Goal: Information Seeking & Learning: Learn about a topic

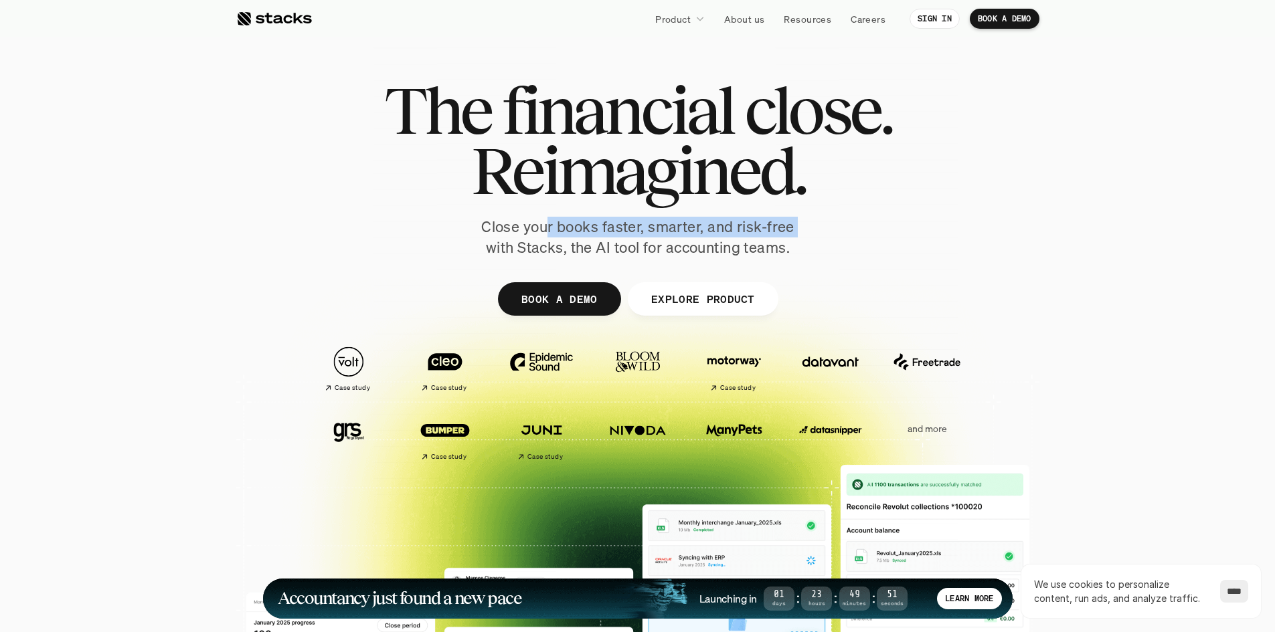
drag, startPoint x: 550, startPoint y: 226, endPoint x: 800, endPoint y: 233, distance: 249.8
click at [800, 233] on p "Close your books faster, smarter, and risk-free with Stacks, the AI tool for ac…" at bounding box center [638, 237] width 335 height 41
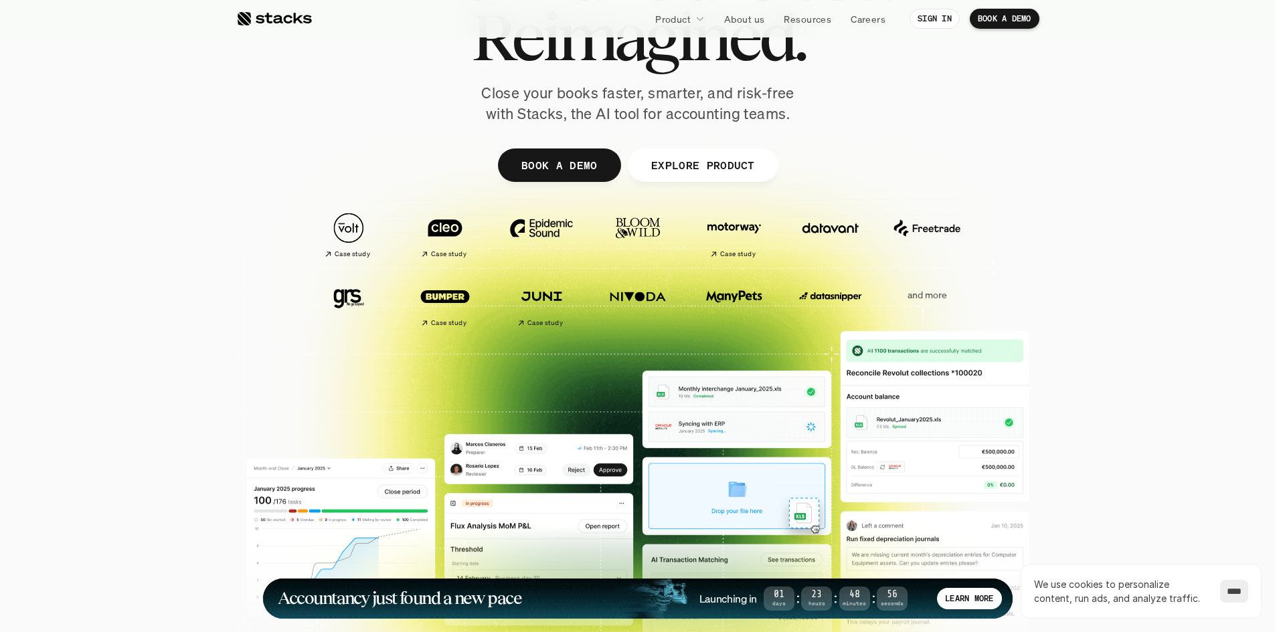
scroll to position [67, 0]
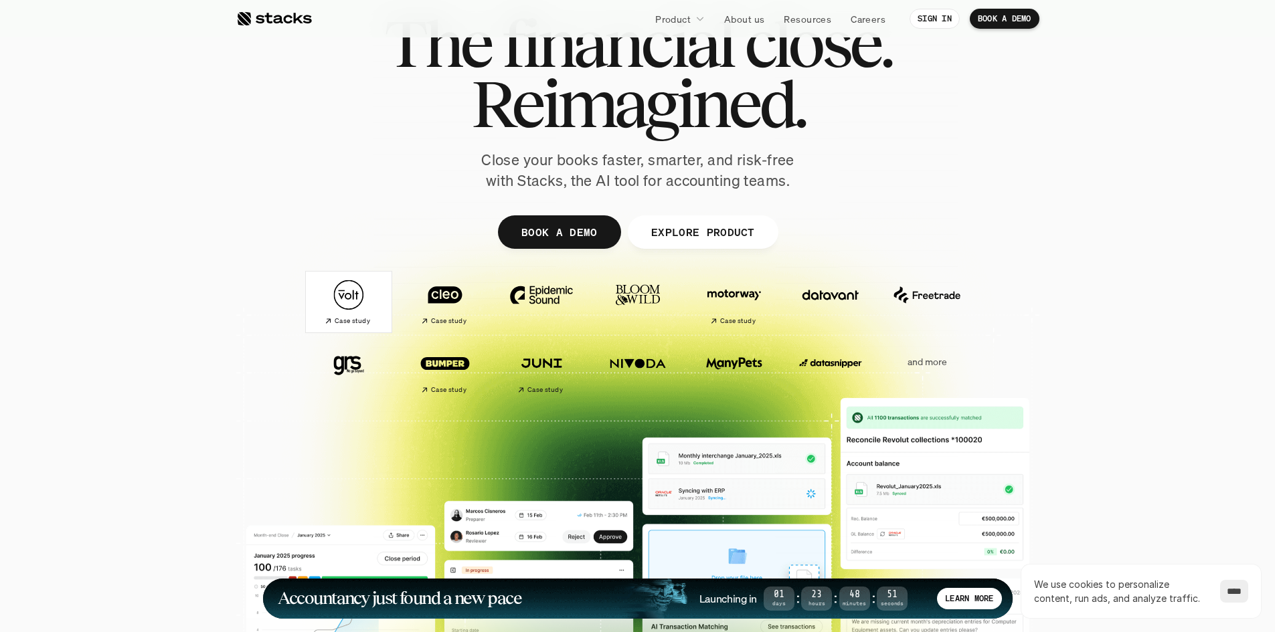
click at [347, 305] on img at bounding box center [348, 295] width 75 height 52
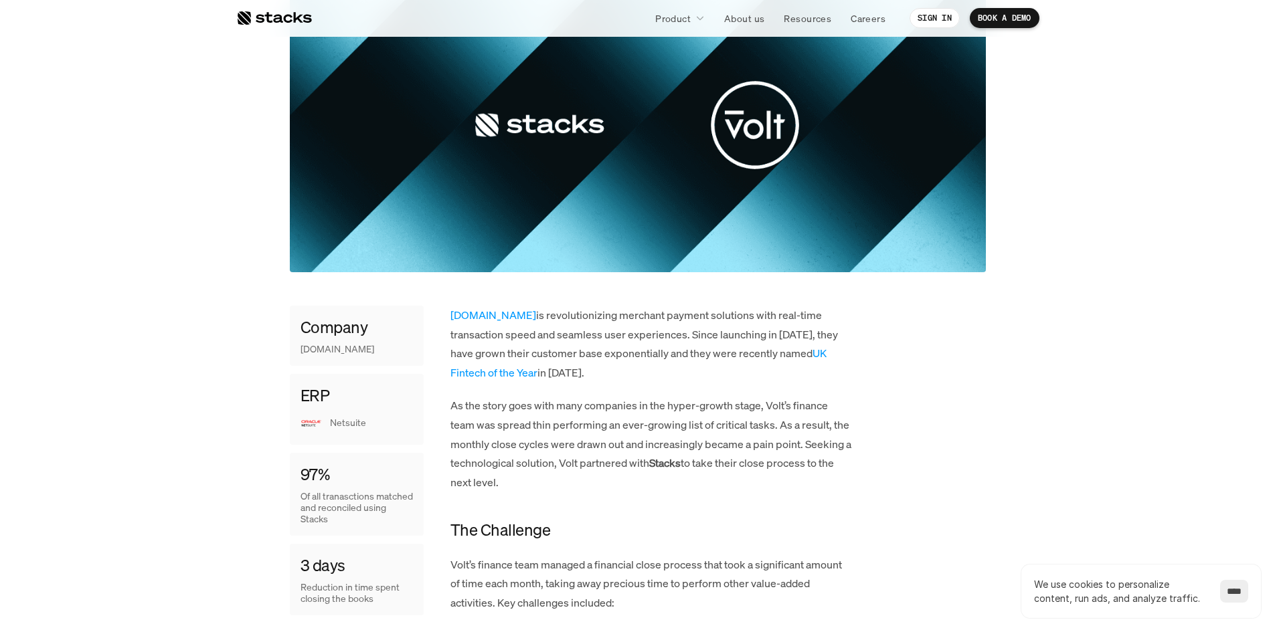
scroll to position [402, 0]
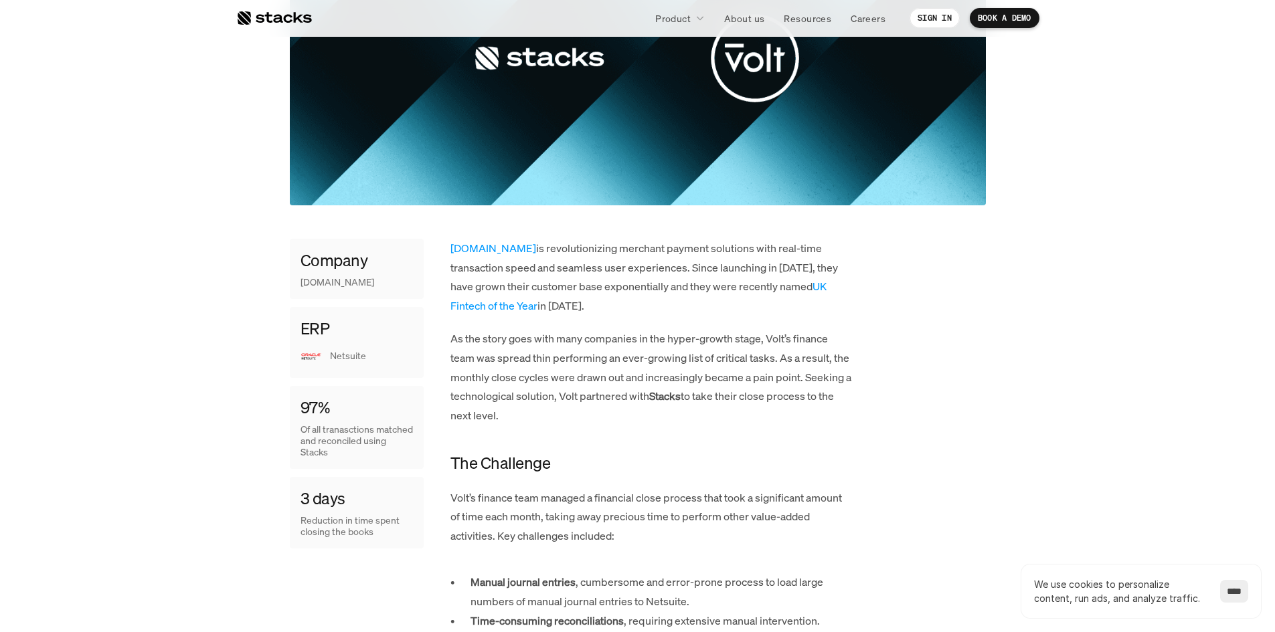
drag, startPoint x: 554, startPoint y: 263, endPoint x: 679, endPoint y: 299, distance: 130.3
click at [679, 299] on p "[DOMAIN_NAME] is revolutionizing merchant payment solutions with real-time tran…" at bounding box center [651, 277] width 402 height 77
click at [681, 239] on p "[DOMAIN_NAME] is revolutionizing merchant payment solutions with real-time tran…" at bounding box center [651, 277] width 402 height 77
drag, startPoint x: 507, startPoint y: 254, endPoint x: 699, endPoint y: 294, distance: 195.7
click at [699, 294] on p "[DOMAIN_NAME] is revolutionizing merchant payment solutions with real-time tran…" at bounding box center [651, 277] width 402 height 77
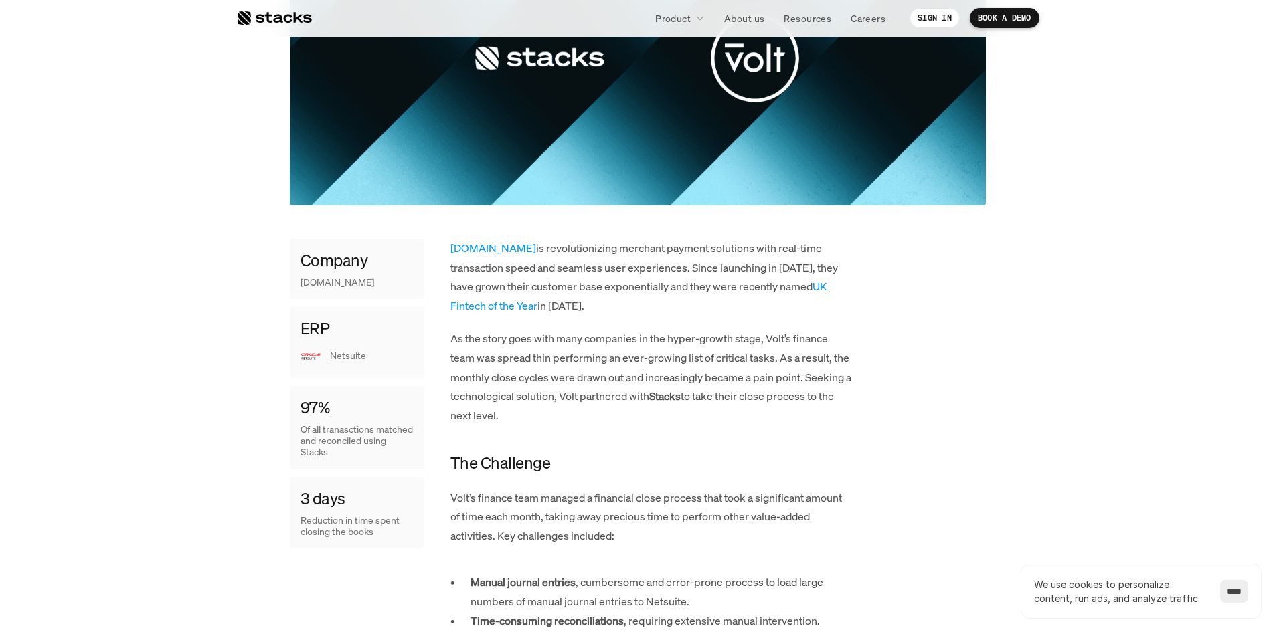
click at [712, 275] on p "[DOMAIN_NAME] is revolutionizing merchant payment solutions with real-time tran…" at bounding box center [651, 277] width 402 height 77
drag, startPoint x: 482, startPoint y: 282, endPoint x: 729, endPoint y: 281, distance: 247.0
click at [729, 281] on p "[DOMAIN_NAME] is revolutionizing merchant payment solutions with real-time tran…" at bounding box center [651, 277] width 402 height 77
drag, startPoint x: 471, startPoint y: 332, endPoint x: 718, endPoint y: 377, distance: 251.0
click at [718, 377] on p "As the story goes with many companies in the hyper-growth stage, Volt’s finance…" at bounding box center [651, 377] width 402 height 96
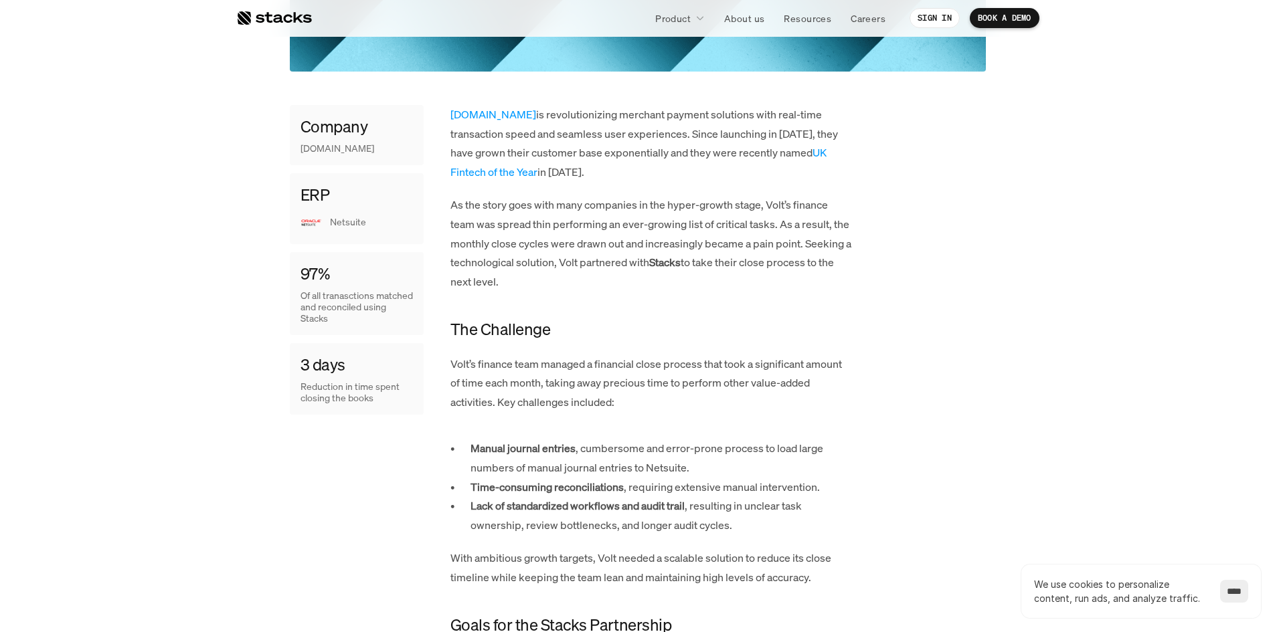
scroll to position [669, 0]
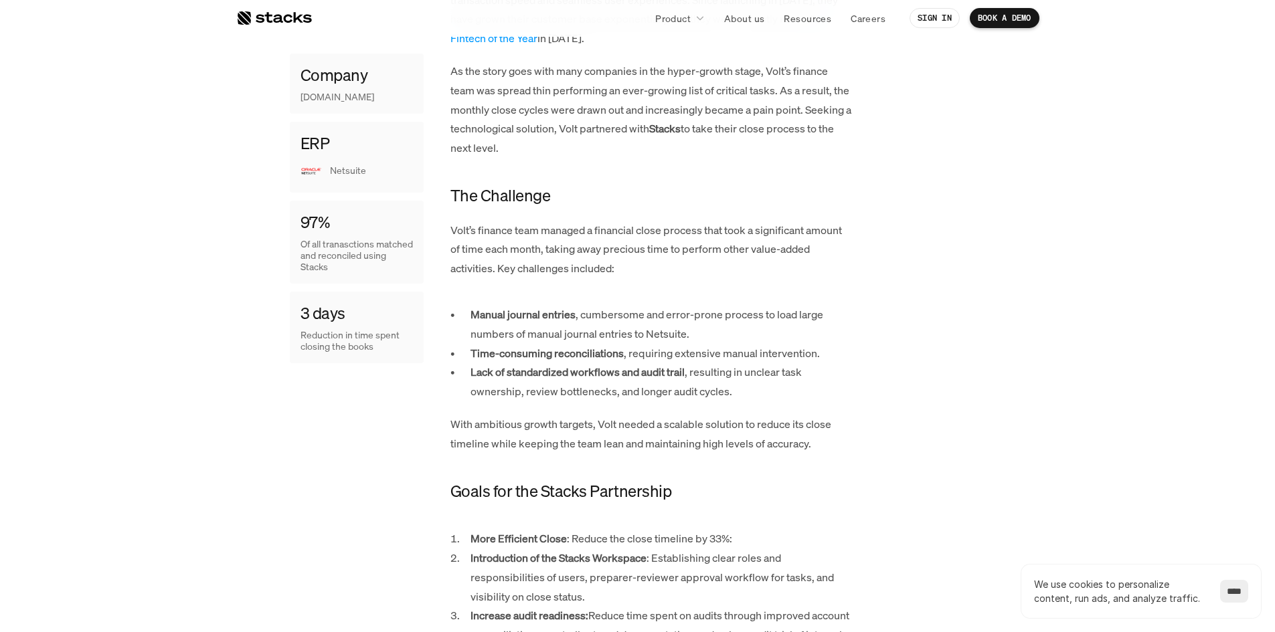
drag, startPoint x: 727, startPoint y: 315, endPoint x: 737, endPoint y: 316, distance: 10.1
click at [737, 316] on p "Manual journal entries , cumbersome and error-prone process to load large numbe…" at bounding box center [662, 324] width 382 height 39
drag, startPoint x: 647, startPoint y: 313, endPoint x: 661, endPoint y: 345, distance: 34.8
click at [661, 345] on ul "Manual journal entries , cumbersome and error-prone process to load large numbe…" at bounding box center [651, 353] width 402 height 96
click at [622, 346] on strong "Time-consuming reconciliations" at bounding box center [547, 353] width 153 height 15
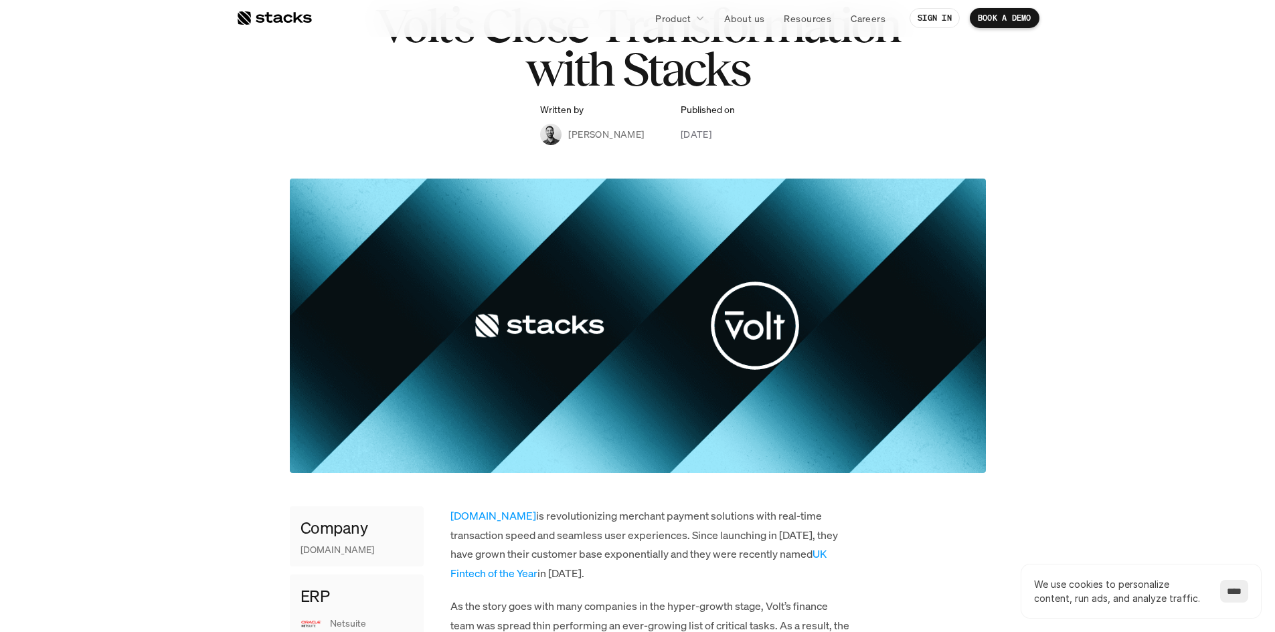
scroll to position [0, 0]
